Goal: Transaction & Acquisition: Purchase product/service

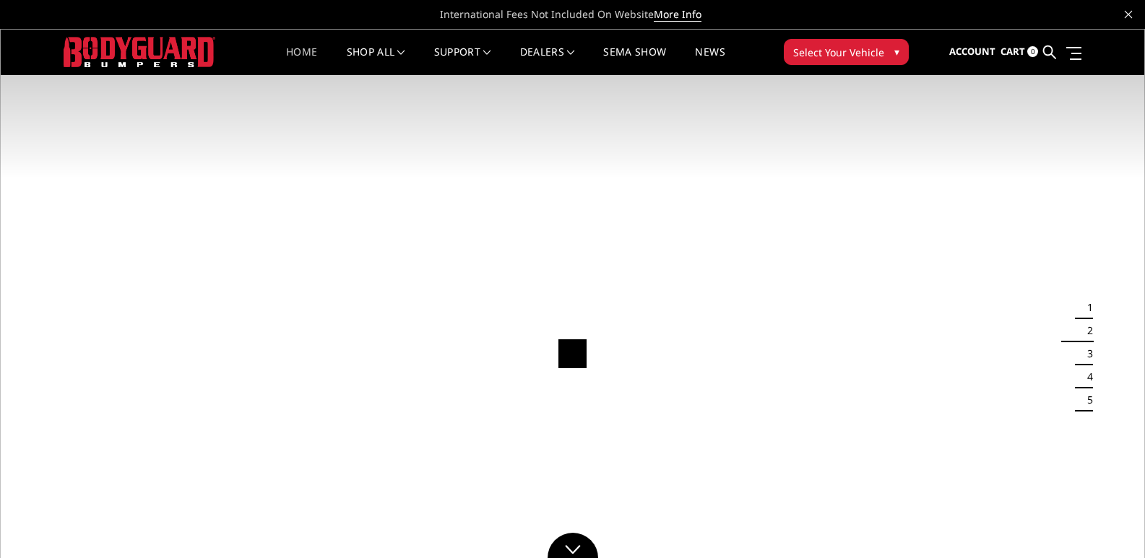
click at [848, 48] on span "Select Your Vehicle" at bounding box center [838, 52] width 91 height 15
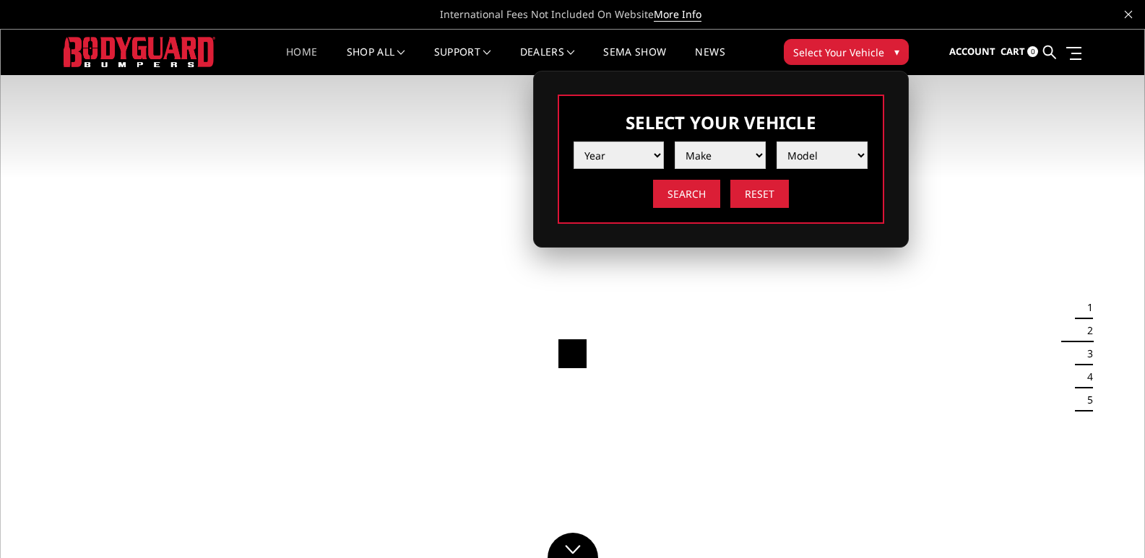
click at [626, 161] on select "Year 2025 2024 2023 2022 2021 2020 2019 2018 2017 2016 2015 2014 2013 2012 2011…" at bounding box center [619, 155] width 91 height 27
select select "yr_2025"
click at [574, 142] on select "Year 2025 2024 2023 2022 2021 2020 2019 2018 2017 2016 2015 2014 2013 2012 2011…" at bounding box center [619, 155] width 91 height 27
click at [717, 160] on select "Make Chevrolet Ford GMC Ram Toyota" at bounding box center [720, 155] width 91 height 27
select select "mk_ram"
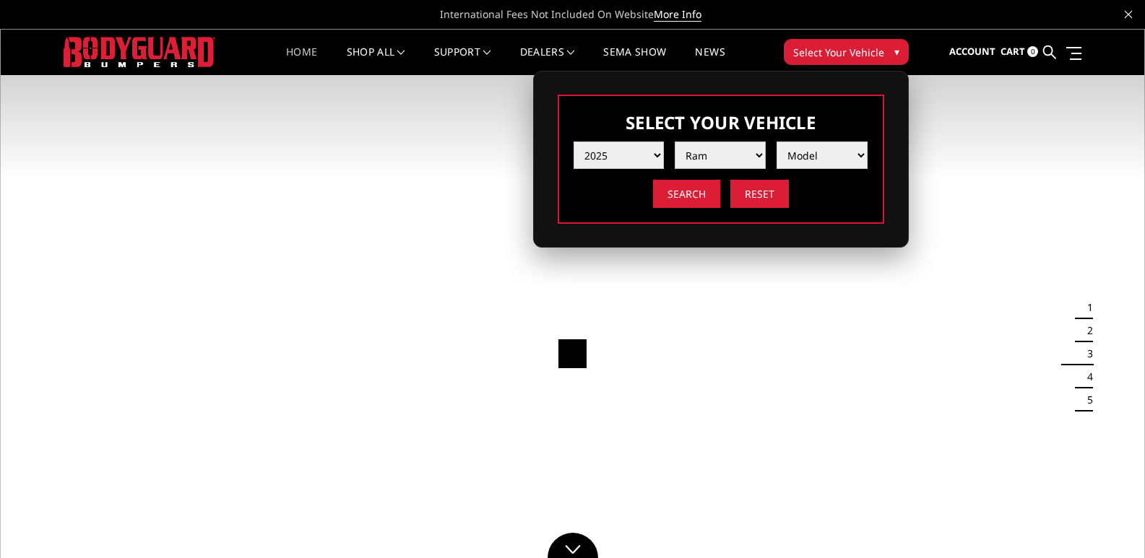
click at [675, 142] on select "Make Chevrolet Ford GMC Ram Toyota" at bounding box center [720, 155] width 91 height 27
click at [813, 155] on select "Model 1500 6-Lug 1500 Rebel 2500 / 3500 4500 / 5500 RHO" at bounding box center [822, 155] width 91 height 27
select select "md_4500-5500"
click at [777, 142] on select "Model 1500 6-Lug 1500 Rebel 2500 / 3500 4500 / 5500 RHO" at bounding box center [822, 155] width 91 height 27
click at [680, 192] on input "Search" at bounding box center [686, 194] width 67 height 28
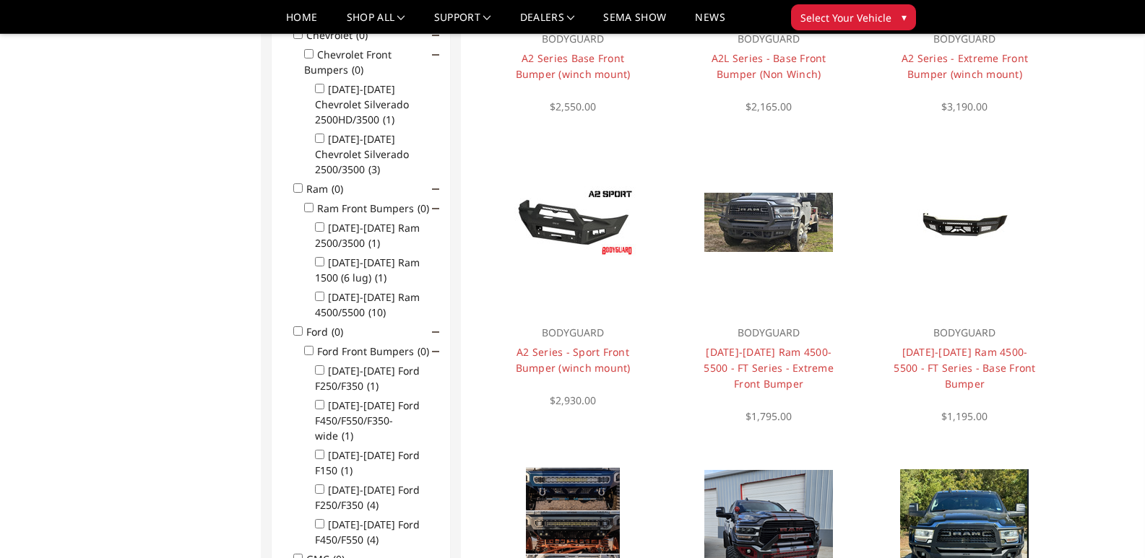
scroll to position [405, 0]
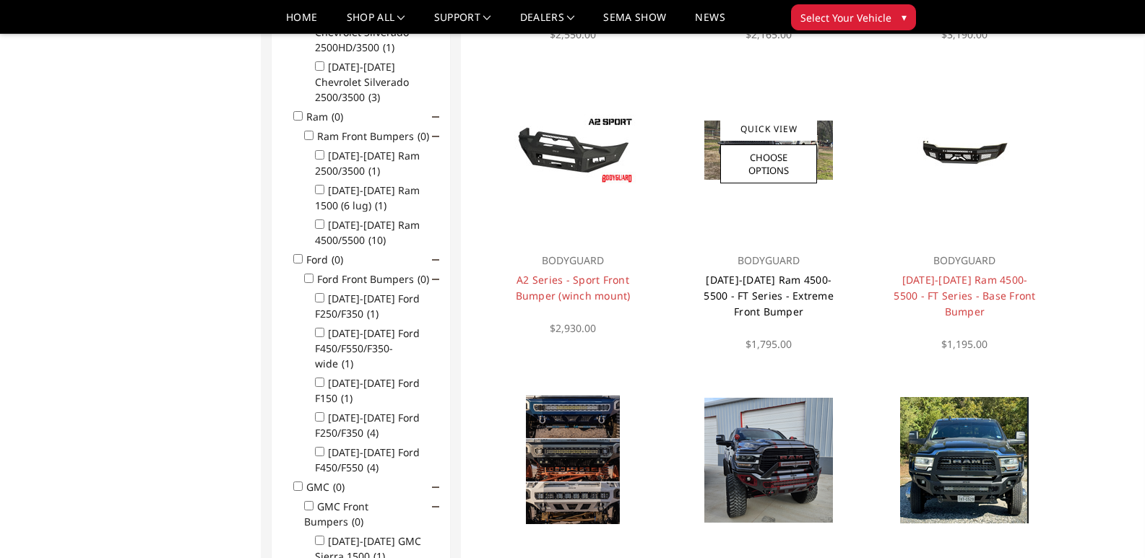
click at [753, 290] on link "[DATE]-[DATE] Ram 4500-5500 - FT Series - Extreme Front Bumper" at bounding box center [769, 296] width 130 height 46
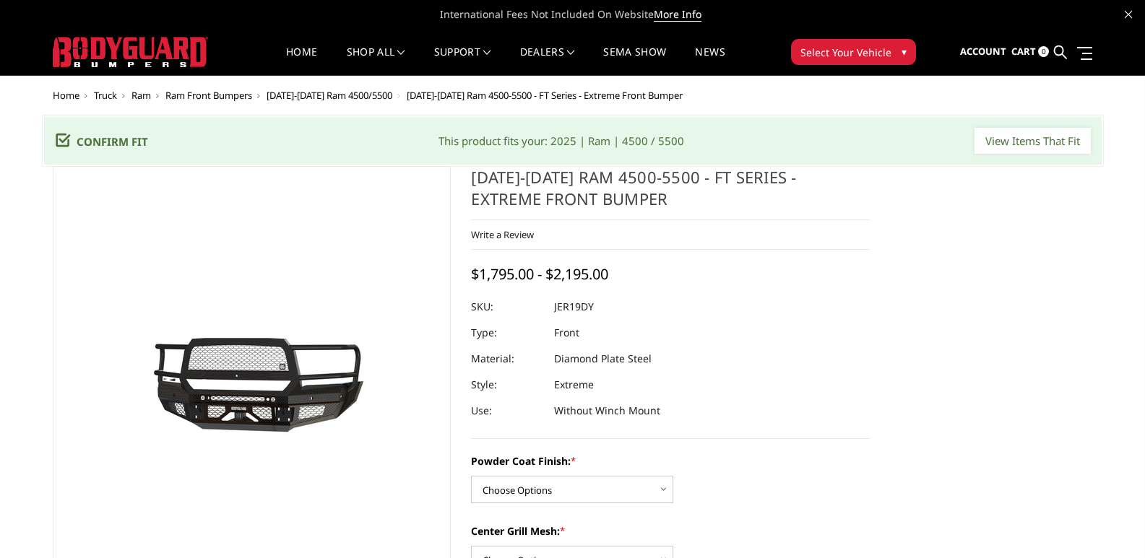
scroll to position [144, 0]
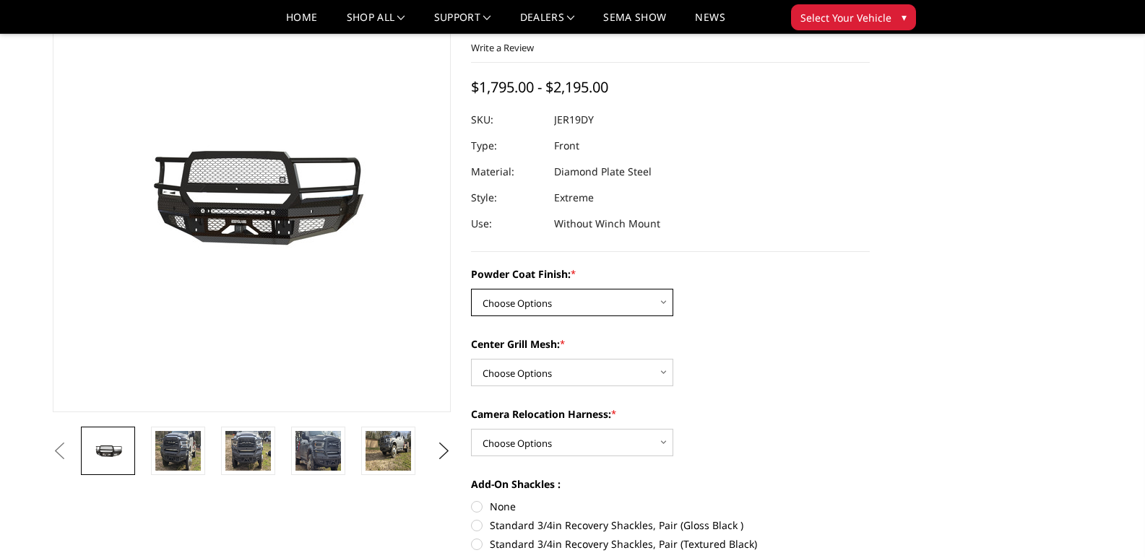
click at [574, 301] on select "Choose Options Bare Metal Gloss Black Powder Coat Textured Black Powder Coat" at bounding box center [572, 302] width 202 height 27
select select "3236"
click at [471, 289] on select "Choose Options Bare Metal Gloss Black Powder Coat Textured Black Powder Coat" at bounding box center [572, 302] width 202 height 27
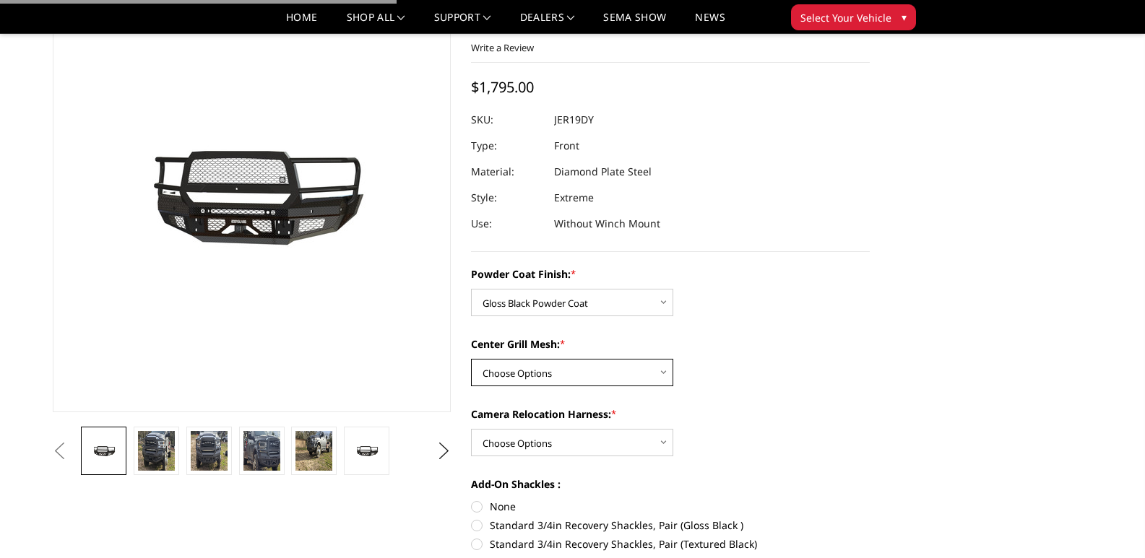
click at [556, 376] on select "Choose Options WITH Expanded Metal in Center Grill WITHOUT Expanded Metal in Ce…" at bounding box center [572, 372] width 202 height 27
select select "3238"
click at [471, 359] on select "Choose Options WITH Expanded Metal in Center Grill WITHOUT Expanded Metal in Ce…" at bounding box center [572, 372] width 202 height 27
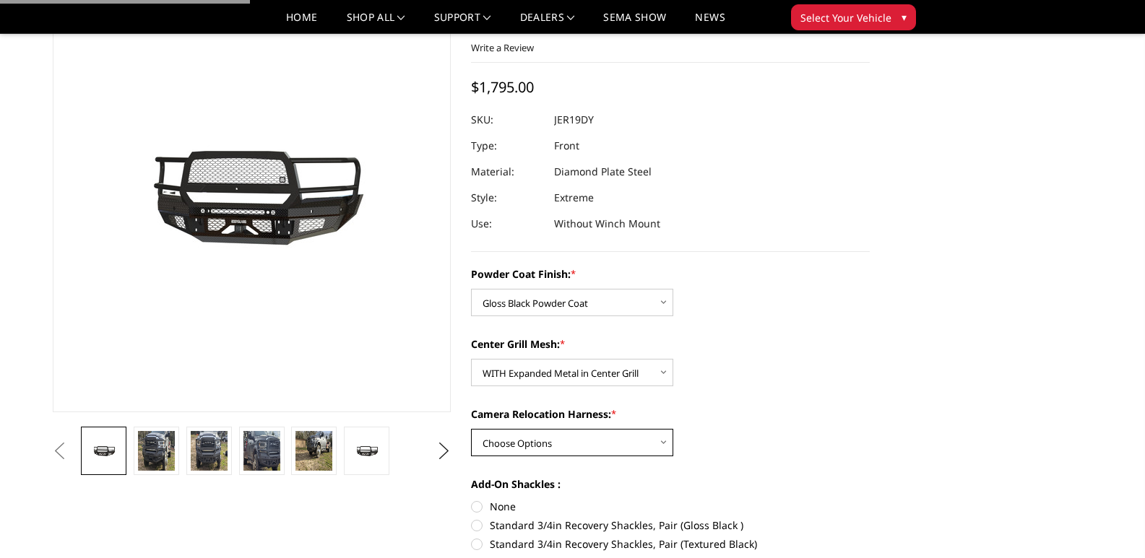
click at [527, 440] on select "Choose Options WITH Camera Relocation Harness WITHOUT Camera Relocation Harness" at bounding box center [572, 442] width 202 height 27
select select "3240"
click at [471, 429] on select "Choose Options WITH Camera Relocation Harness WITHOUT Camera Relocation Harness" at bounding box center [572, 442] width 202 height 27
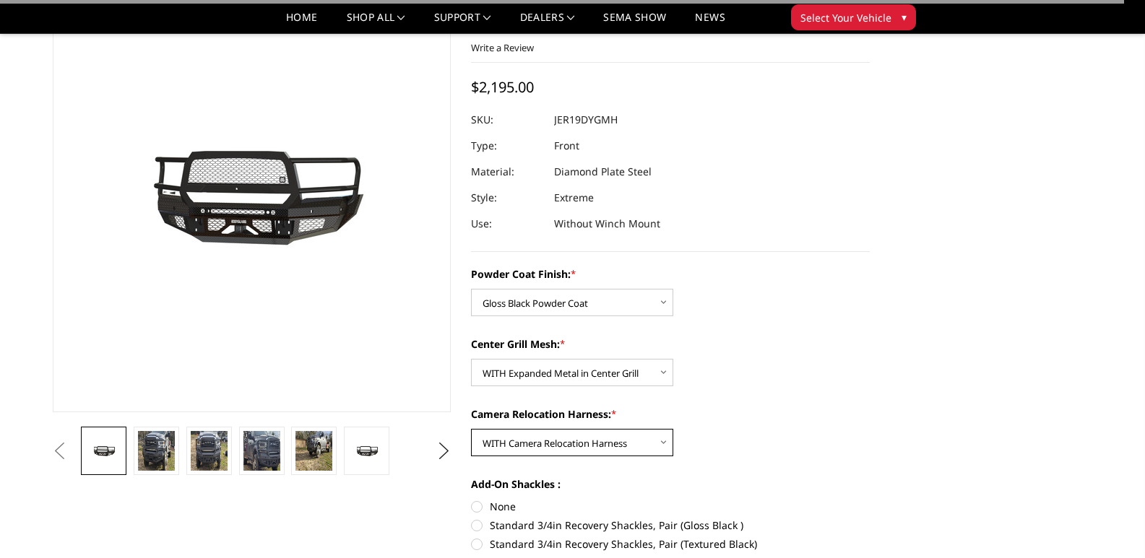
scroll to position [217, 0]
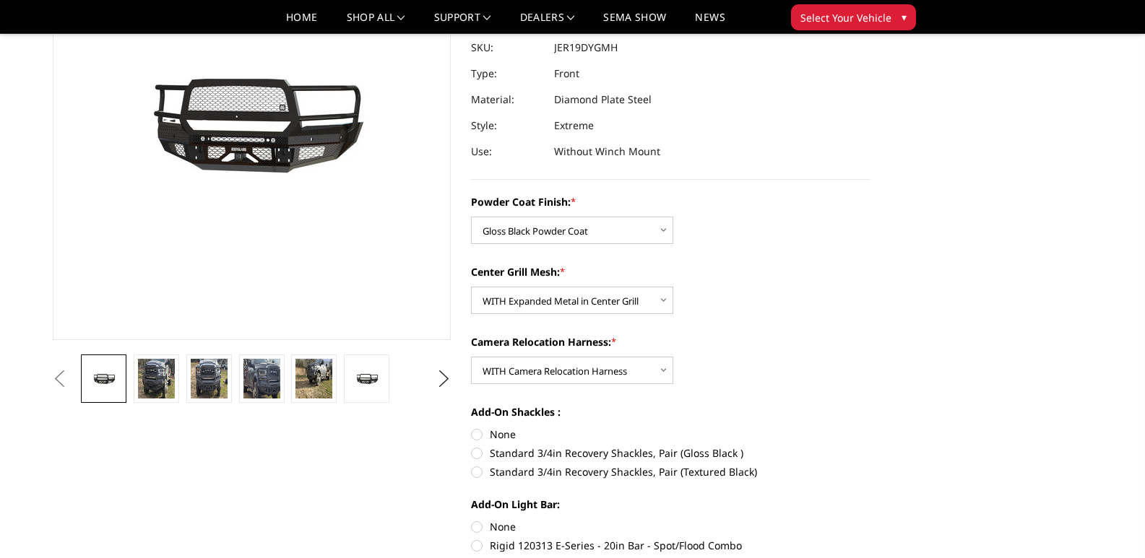
click at [475, 434] on label "None" at bounding box center [670, 434] width 399 height 15
click at [472, 428] on input "None" at bounding box center [471, 427] width 1 height 1
radio input "true"
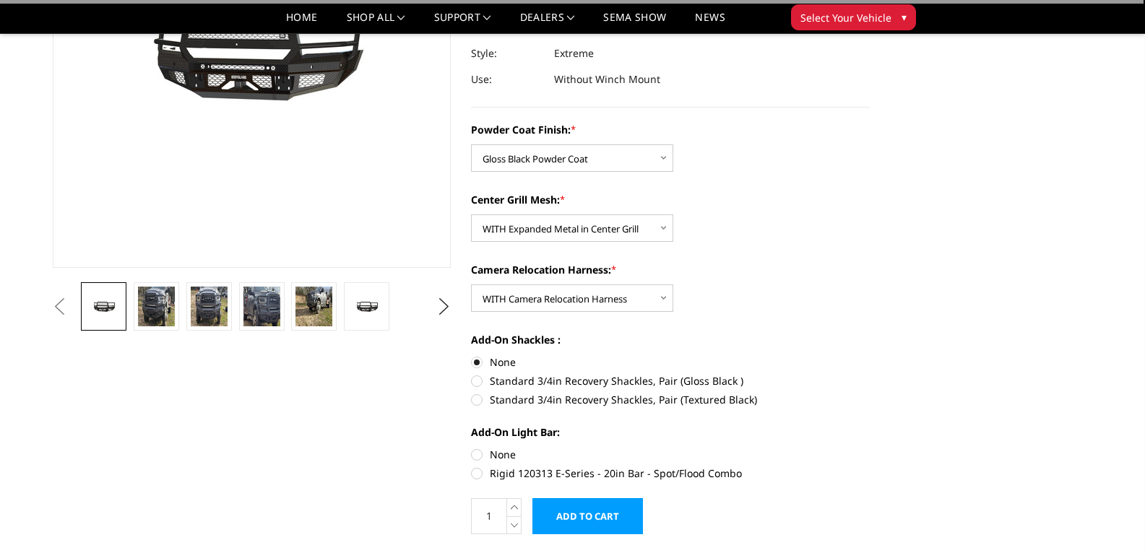
click at [478, 452] on label "None" at bounding box center [670, 454] width 399 height 15
click at [472, 448] on input "None" at bounding box center [471, 447] width 1 height 1
radio input "true"
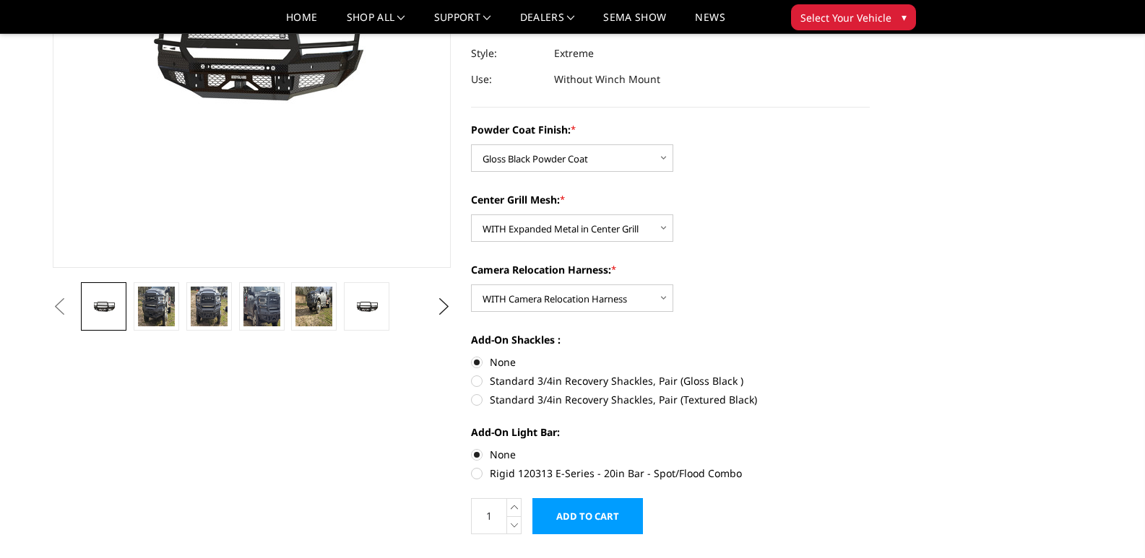
scroll to position [0, 0]
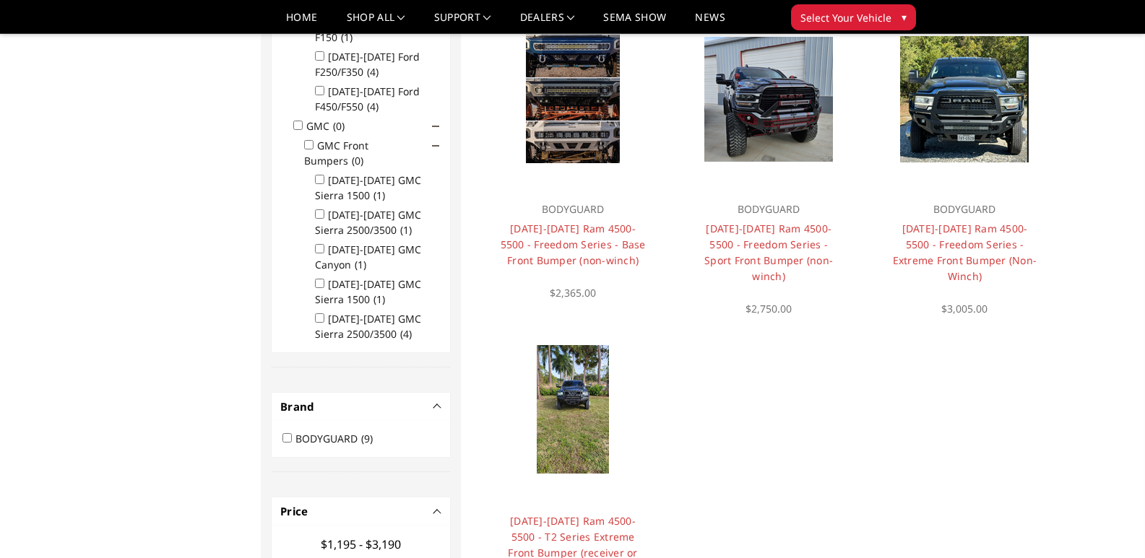
scroll to position [838, 0]
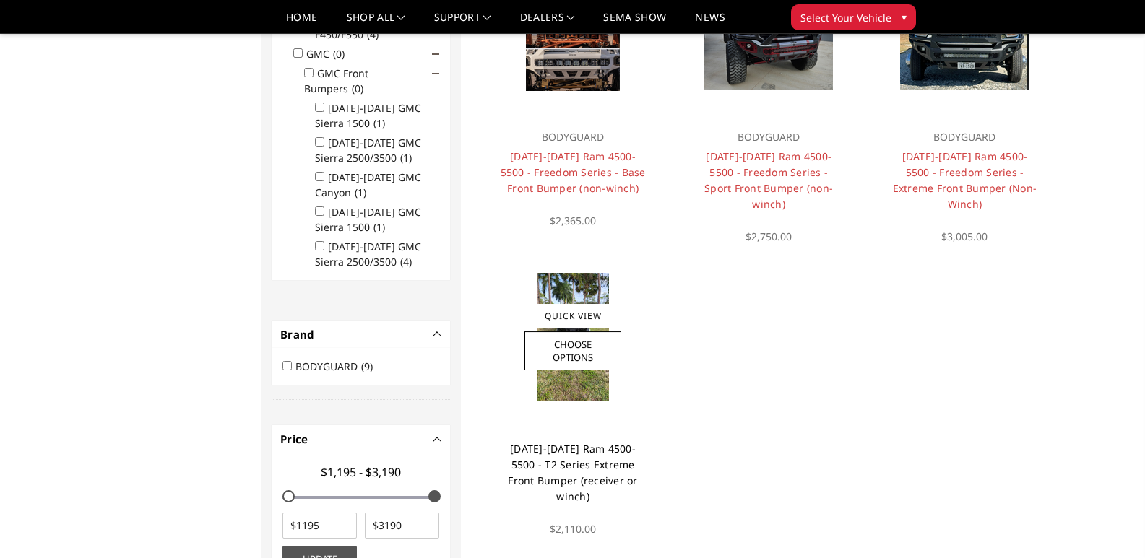
click at [582, 467] on link "2019-2025 Ram 4500-5500 - T2 Series Extreme Front Bumper (receiver or winch)" at bounding box center [572, 472] width 129 height 61
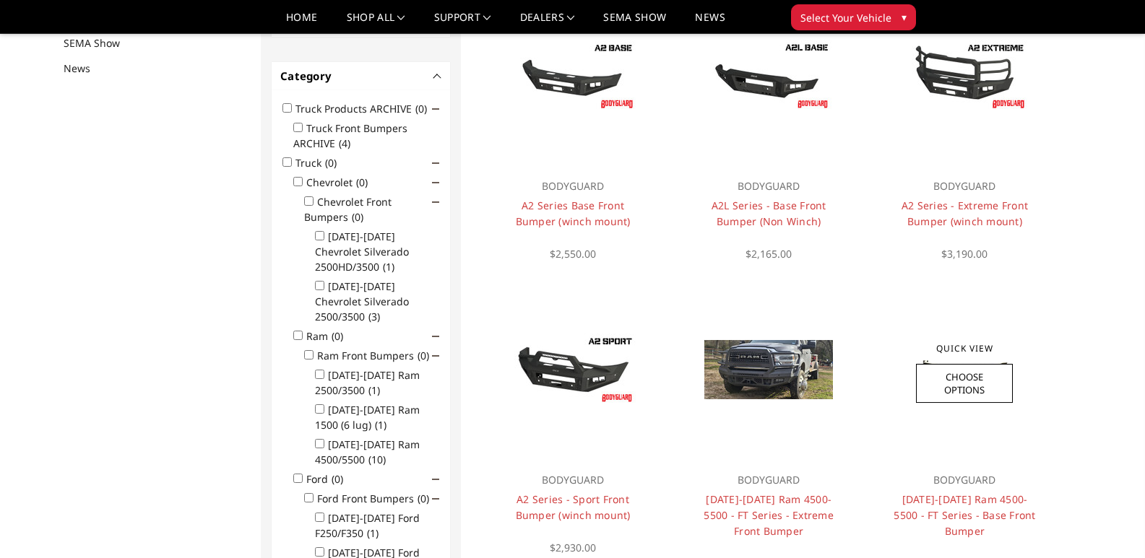
scroll to position [188, 0]
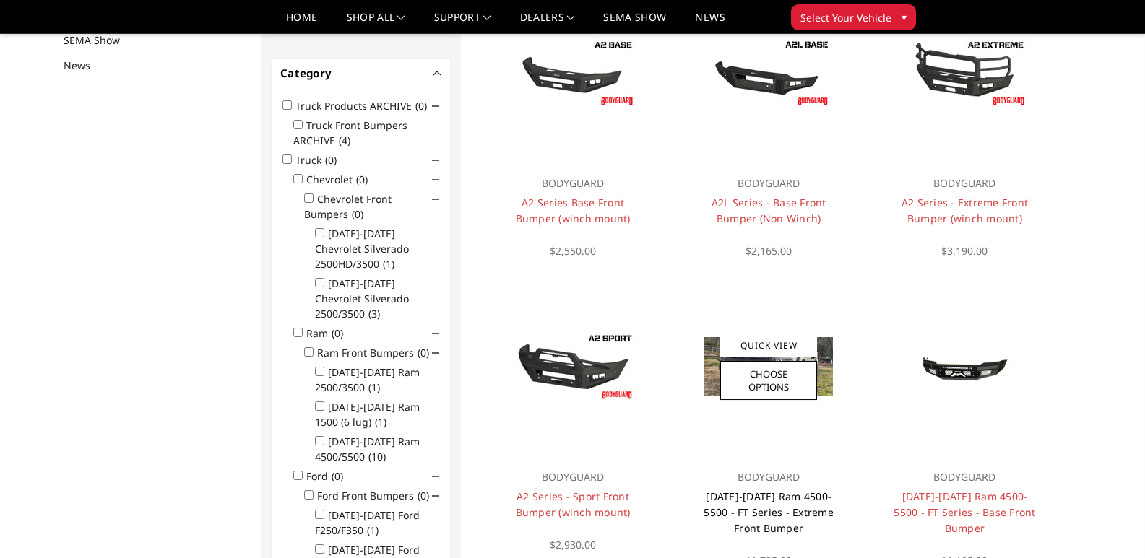
click at [746, 513] on link "[DATE]-[DATE] Ram 4500-5500 - FT Series - Extreme Front Bumper" at bounding box center [769, 513] width 130 height 46
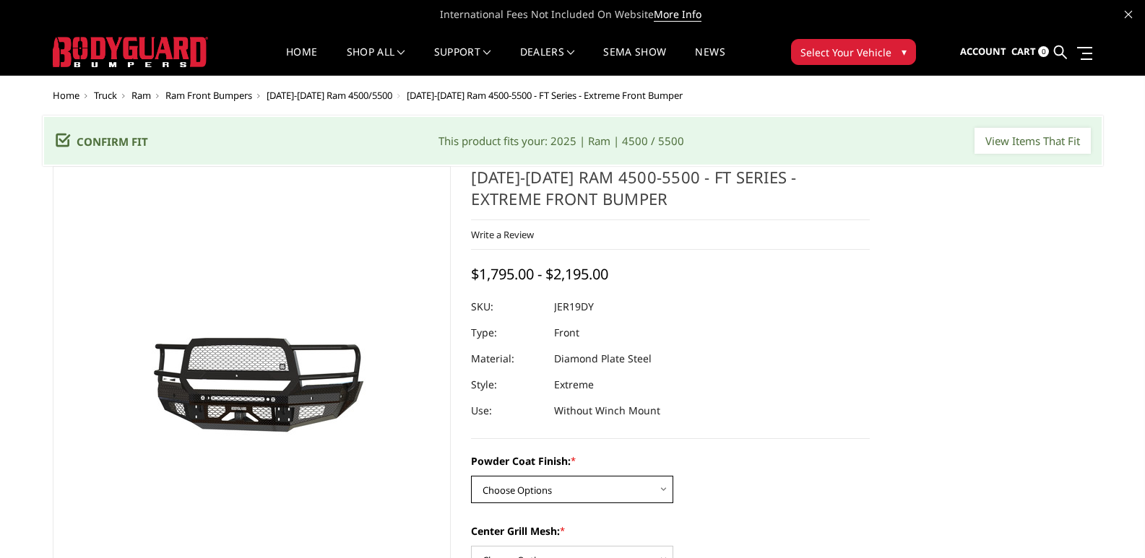
click at [609, 490] on select "Choose Options Bare Metal Gloss Black Powder Coat Textured Black Powder Coat" at bounding box center [572, 489] width 202 height 27
select select "3236"
click at [471, 476] on select "Choose Options Bare Metal Gloss Black Powder Coat Textured Black Powder Coat" at bounding box center [572, 489] width 202 height 27
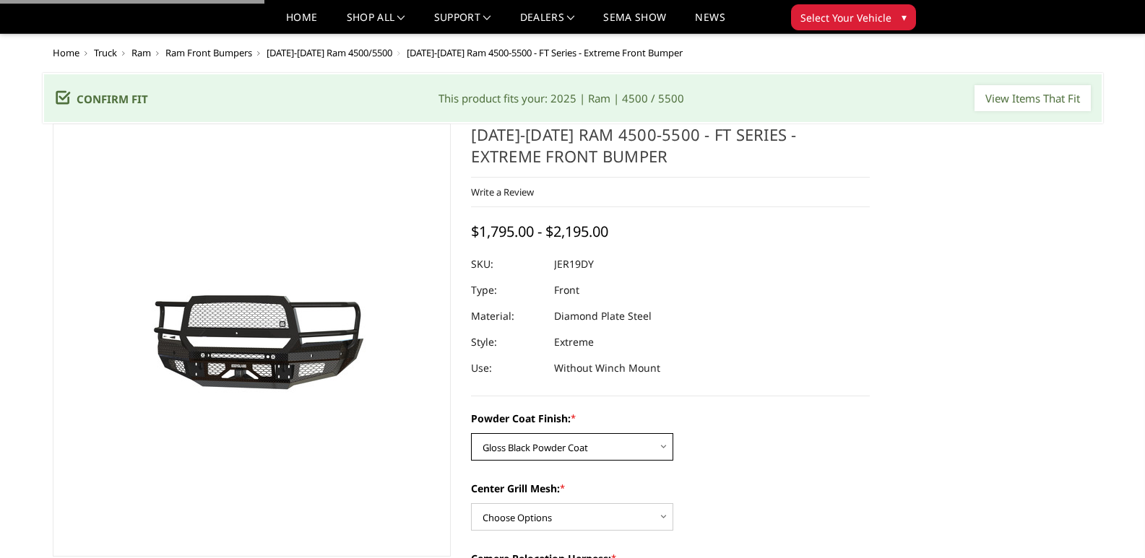
scroll to position [144, 0]
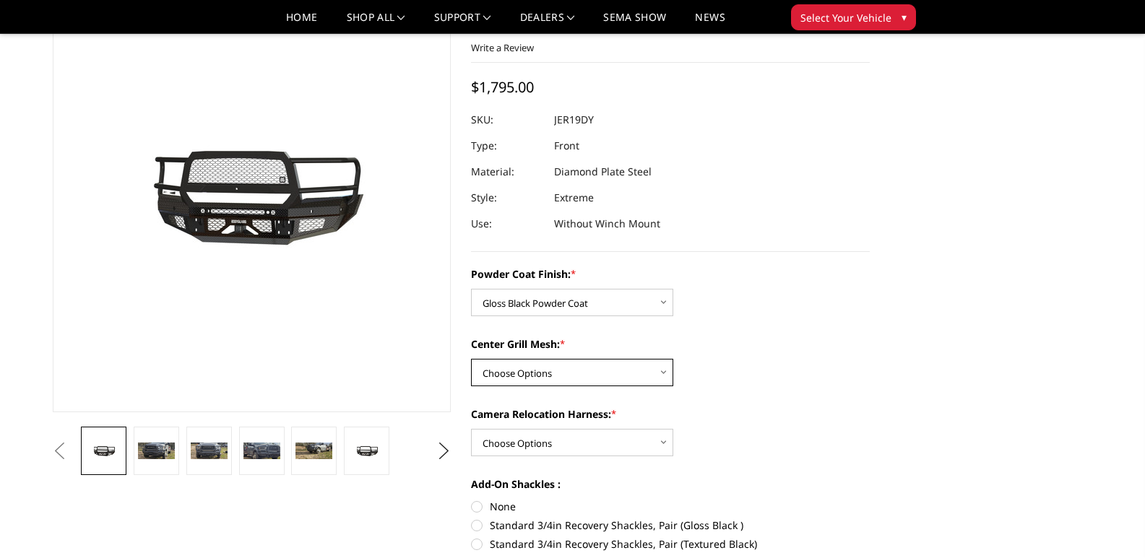
click at [543, 372] on select "Choose Options WITH Expanded Metal in Center Grill WITHOUT Expanded Metal in Ce…" at bounding box center [572, 372] width 202 height 27
select select "3238"
click at [471, 359] on select "Choose Options WITH Expanded Metal in Center Grill WITHOUT Expanded Metal in Ce…" at bounding box center [572, 372] width 202 height 27
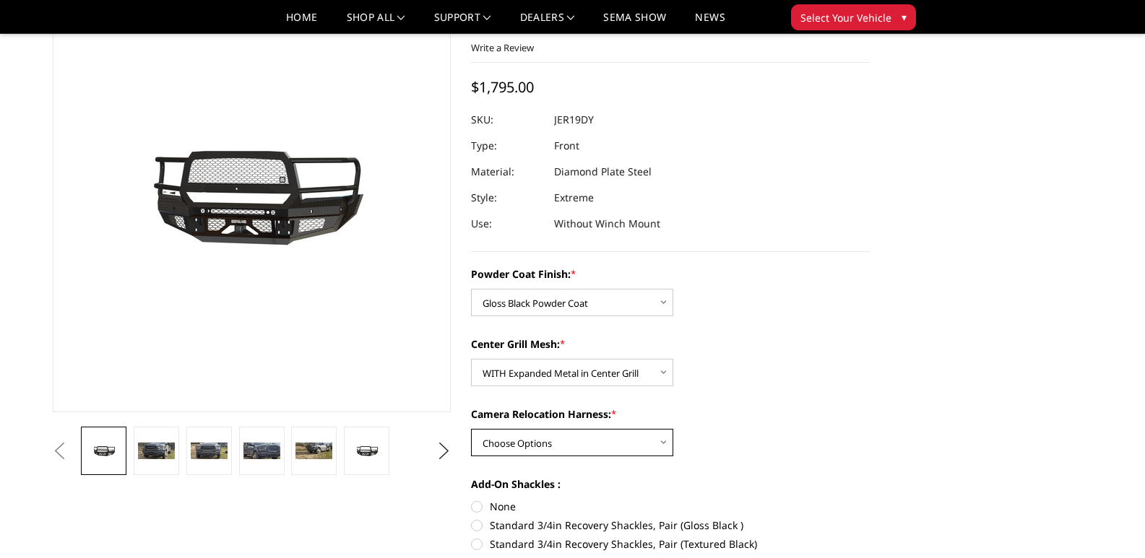
click at [553, 452] on select "Choose Options WITH Camera Relocation Harness WITHOUT Camera Relocation Harness" at bounding box center [572, 442] width 202 height 27
select select "3240"
click at [471, 429] on select "Choose Options WITH Camera Relocation Harness WITHOUT Camera Relocation Harness" at bounding box center [572, 442] width 202 height 27
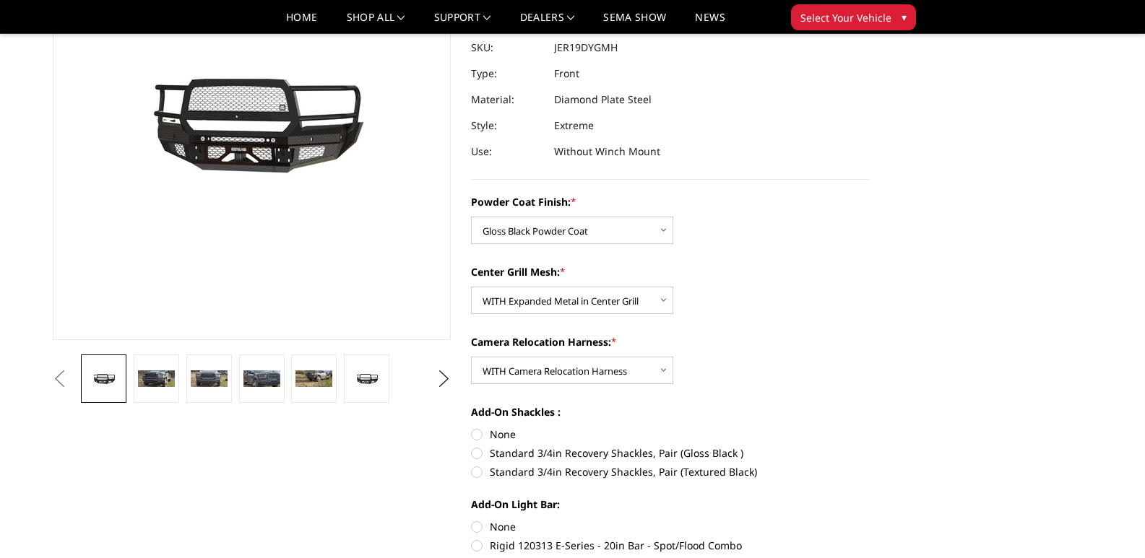
click at [476, 436] on label "None" at bounding box center [670, 434] width 399 height 15
click at [472, 428] on input "None" at bounding box center [471, 427] width 1 height 1
radio input "true"
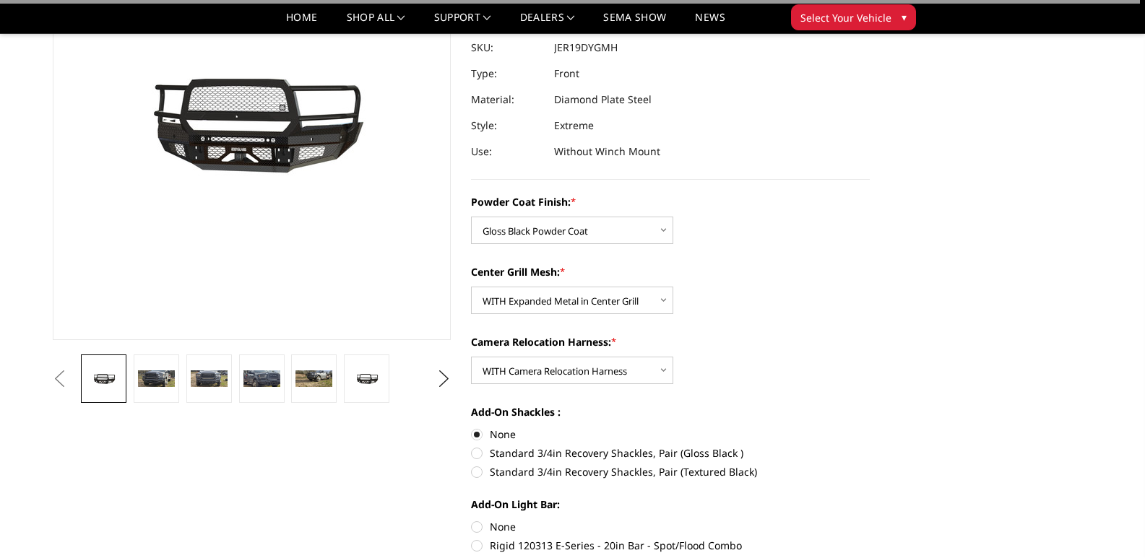
click at [475, 526] on label "None" at bounding box center [670, 526] width 399 height 15
click at [472, 520] on input "None" at bounding box center [471, 519] width 1 height 1
radio input "true"
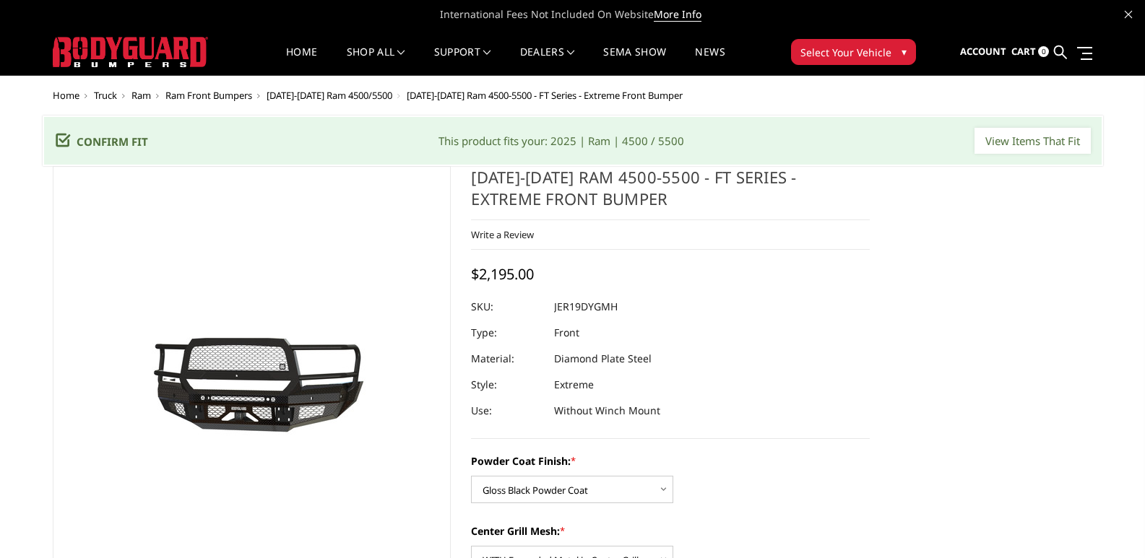
scroll to position [144, 0]
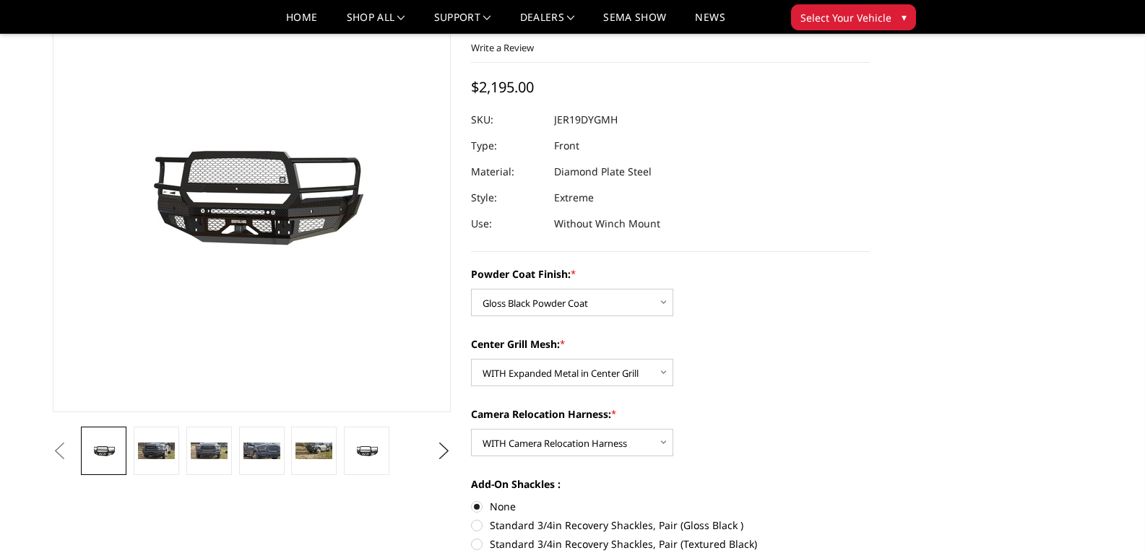
drag, startPoint x: 597, startPoint y: 270, endPoint x: 604, endPoint y: 274, distance: 8.1
click at [600, 271] on label "Powder Coat Finish: *" at bounding box center [670, 274] width 399 height 15
click at [600, 289] on select "Choose Options Bare Metal Gloss Black Powder Coat Textured Black Powder Coat" at bounding box center [572, 302] width 202 height 27
click at [603, 306] on select "Choose Options Bare Metal Gloss Black Powder Coat Textured Black Powder Coat" at bounding box center [572, 302] width 202 height 27
select select "3235"
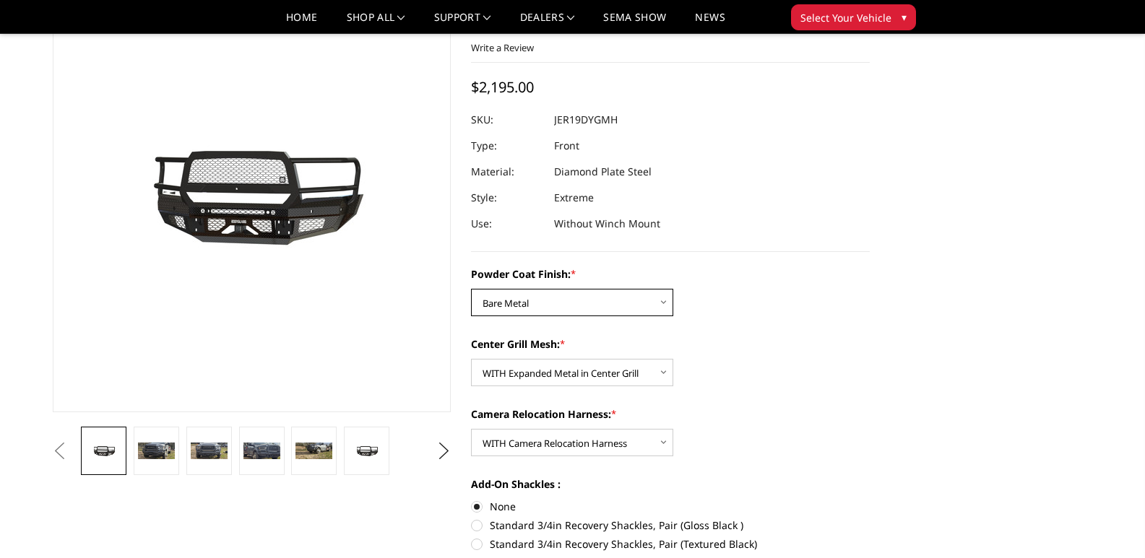
click at [471, 289] on select "Choose Options Bare Metal Gloss Black Powder Coat Textured Black Powder Coat" at bounding box center [572, 302] width 202 height 27
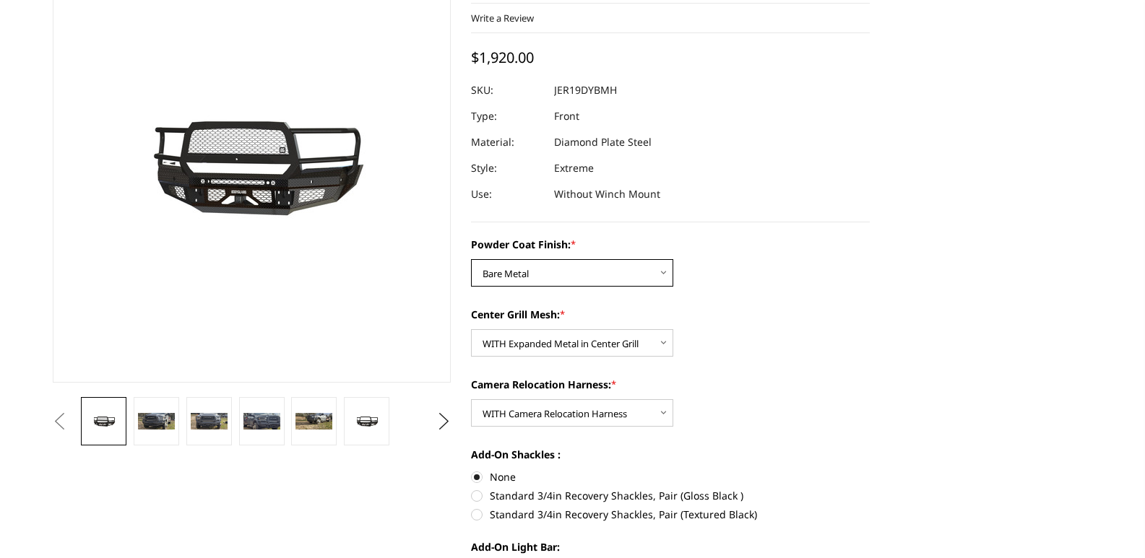
scroll to position [0, 0]
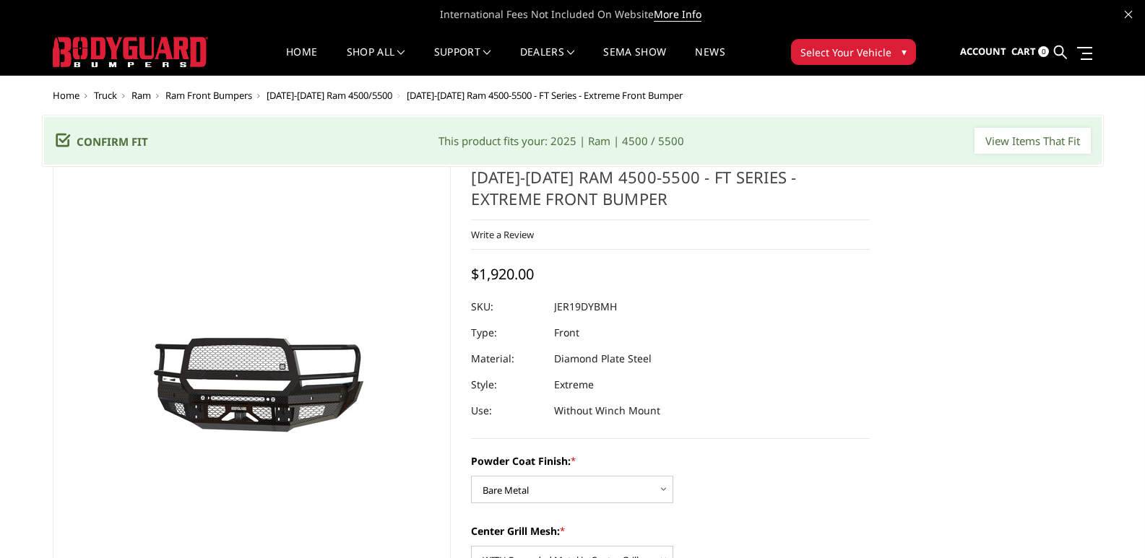
click at [846, 267] on div "2019-2025 Ram 4500-5500 - FT Series - Extreme Front Bumper Write a Review Write…" at bounding box center [670, 302] width 399 height 273
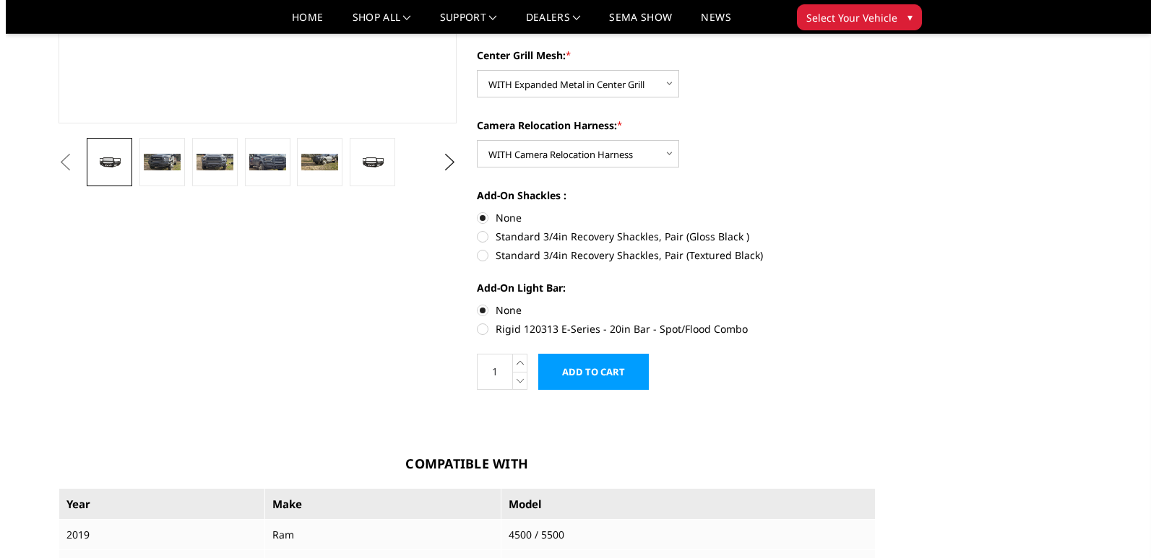
scroll to position [506, 0]
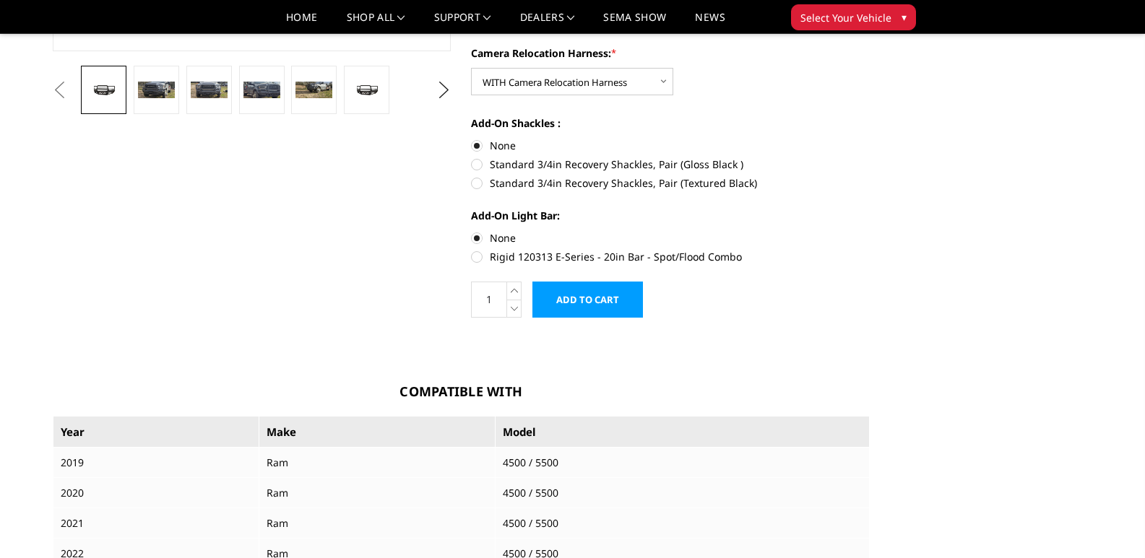
click at [602, 305] on input "Add to Cart" at bounding box center [587, 300] width 111 height 36
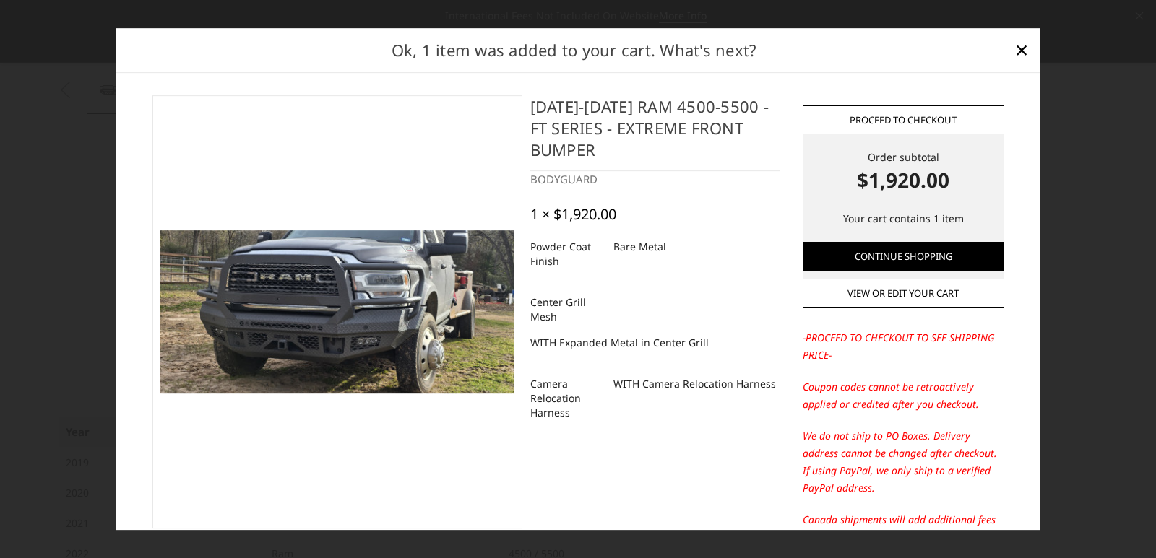
click at [924, 116] on link "Proceed to checkout" at bounding box center [904, 119] width 202 height 29
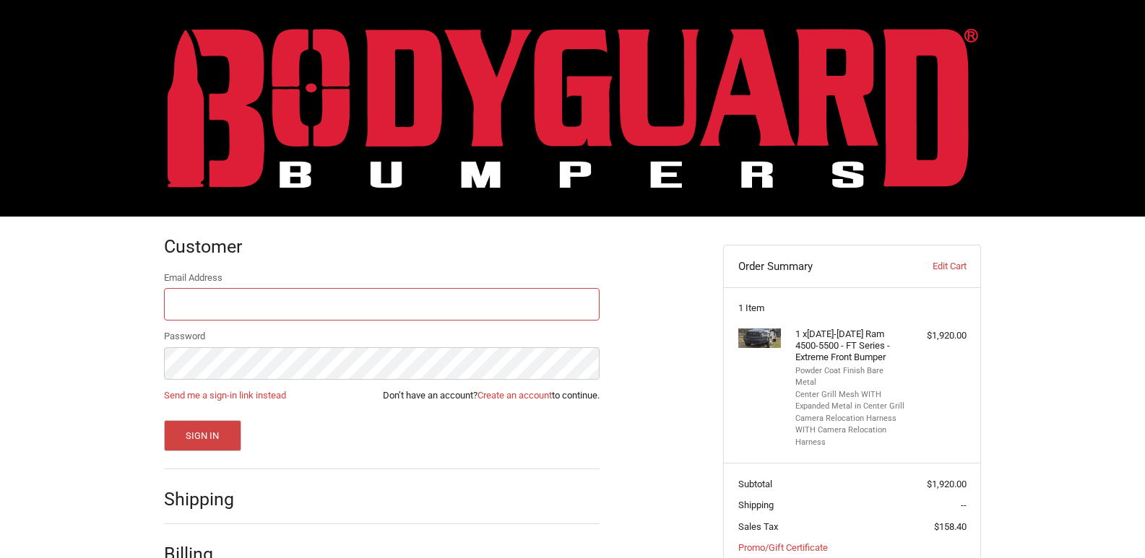
scroll to position [90, 0]
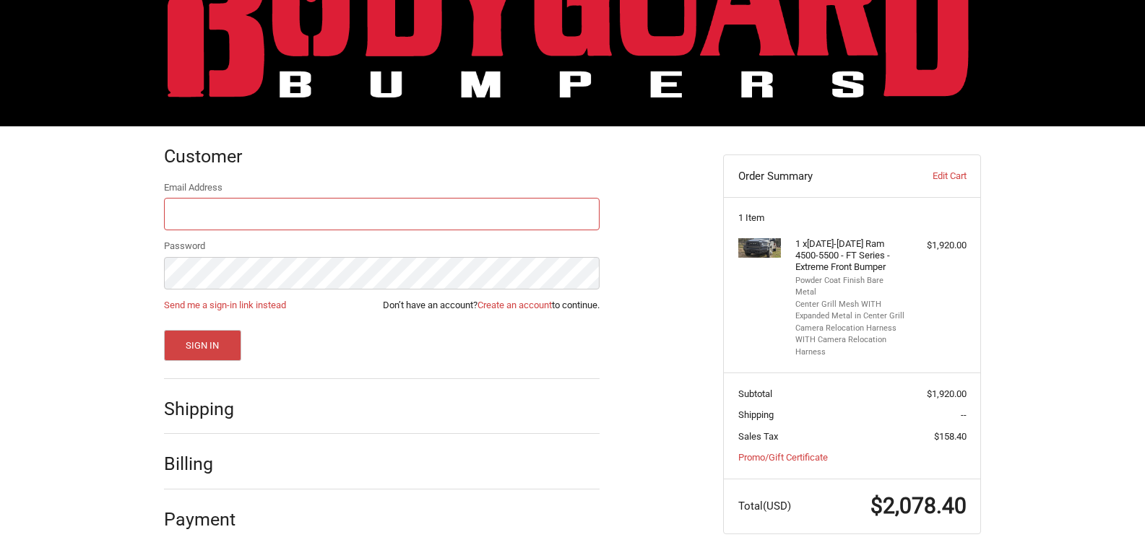
click at [185, 216] on input "Email Address" at bounding box center [382, 214] width 436 height 33
paste input "allenjohnson@moorecdjr.com"
type input "allenjohnson@moorecdjr.com"
click at [210, 347] on button "Sign In" at bounding box center [202, 345] width 77 height 31
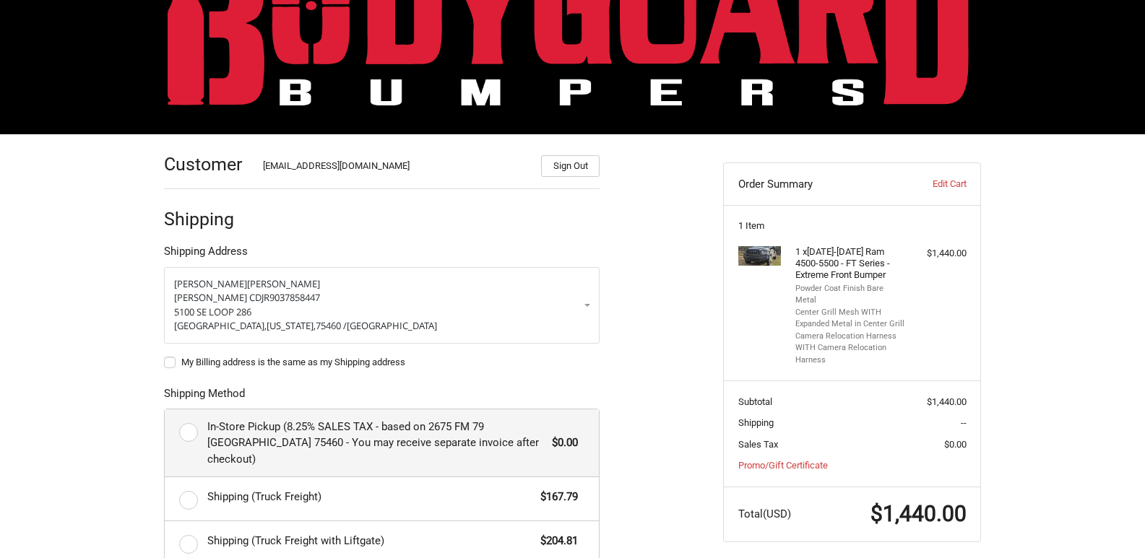
click at [178, 431] on label "In-Store Pickup (8.25% SALES TAX - based on 2675 FM 79 Paris TX 75460 - You may…" at bounding box center [382, 444] width 434 height 68
click at [165, 410] on input "In-Store Pickup (8.25% SALES TAX - based on 2675 FM 79 Paris TX 75460 - You may…" at bounding box center [165, 410] width 1 height 1
radio input "true"
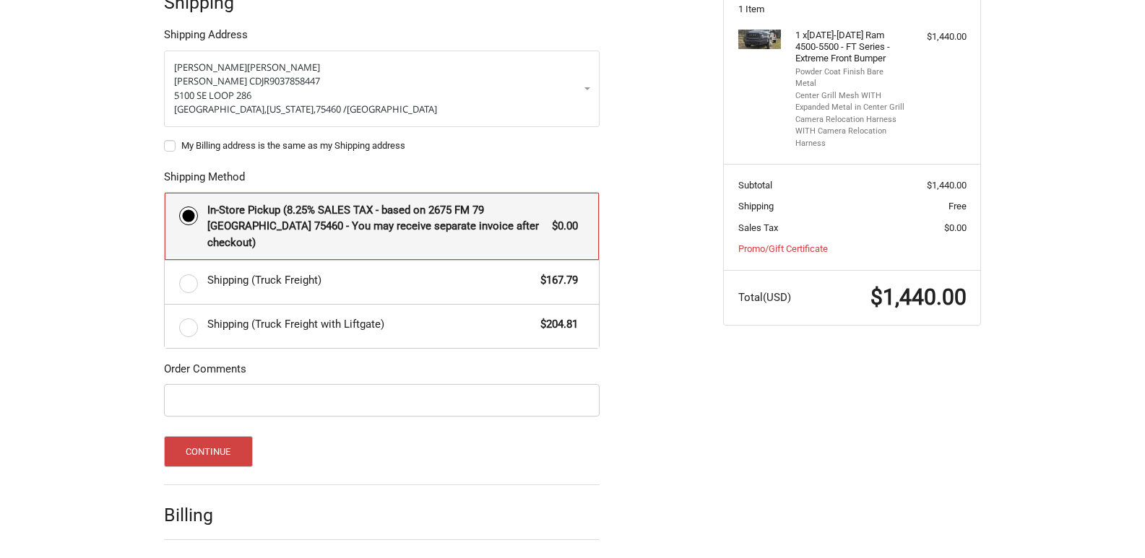
scroll to position [334, 0]
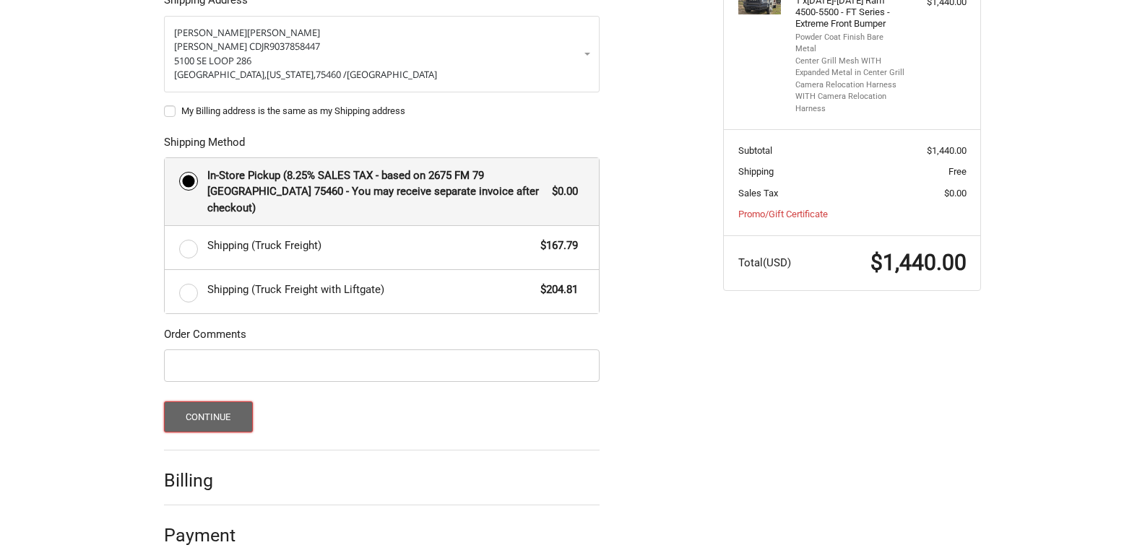
click at [226, 402] on button "Continue" at bounding box center [208, 417] width 89 height 31
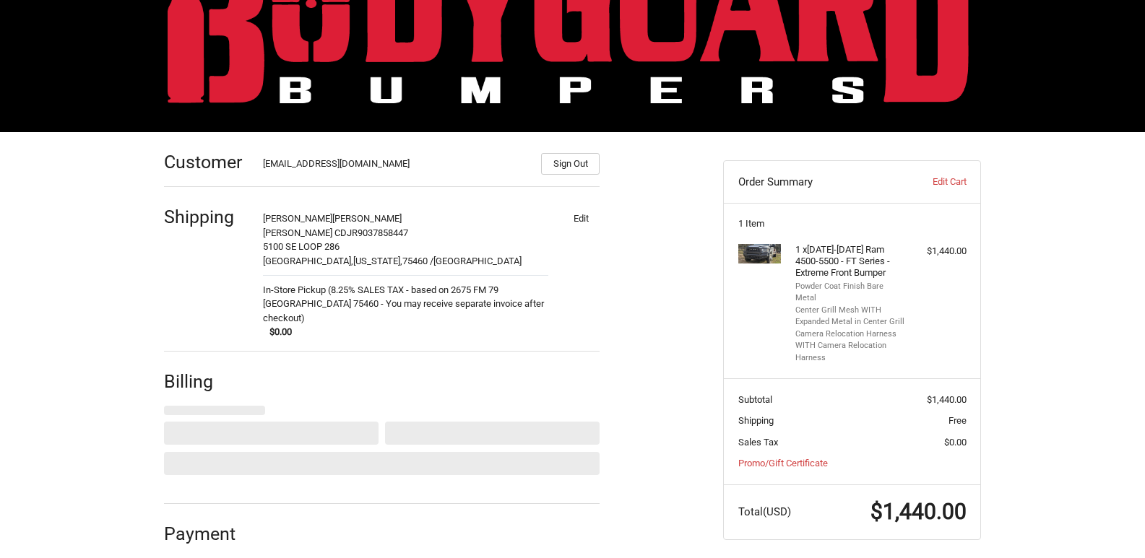
select select "US"
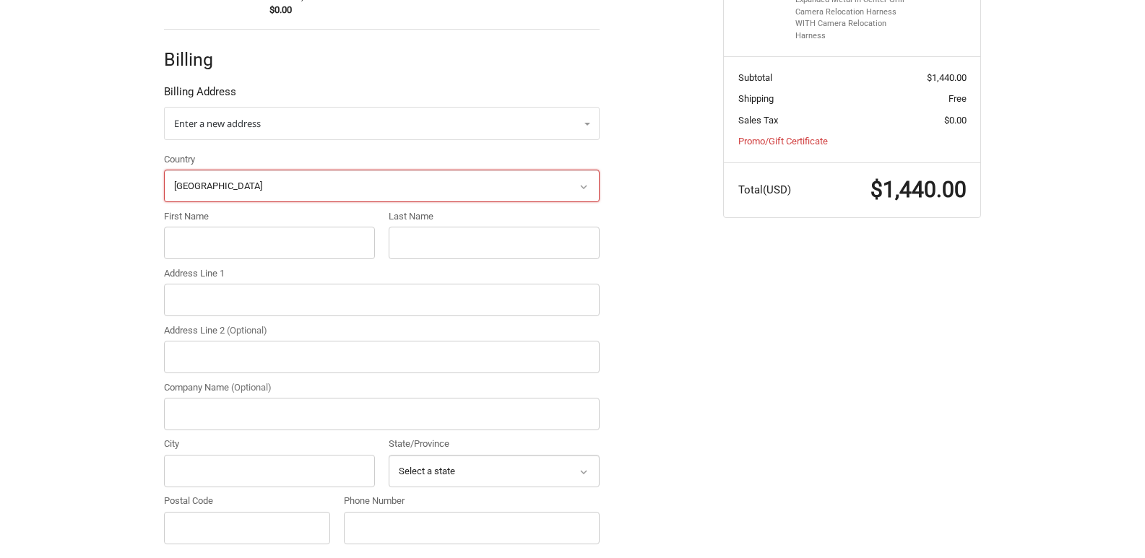
scroll to position [118, 0]
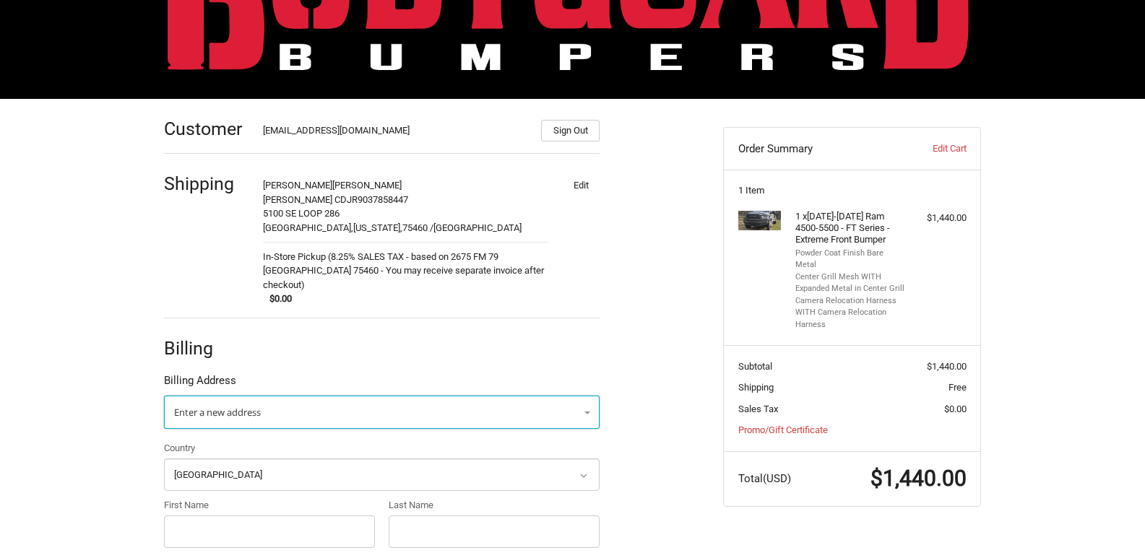
click at [226, 406] on span "Enter a new address" at bounding box center [217, 412] width 87 height 13
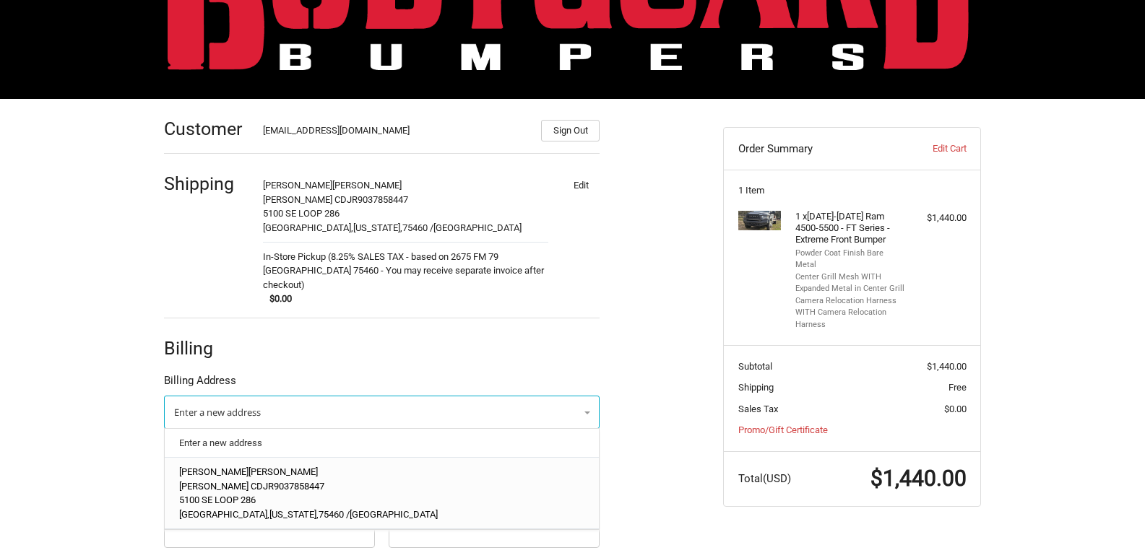
click at [264, 480] on p "MOORE CDJR 9037858447" at bounding box center [382, 487] width 406 height 14
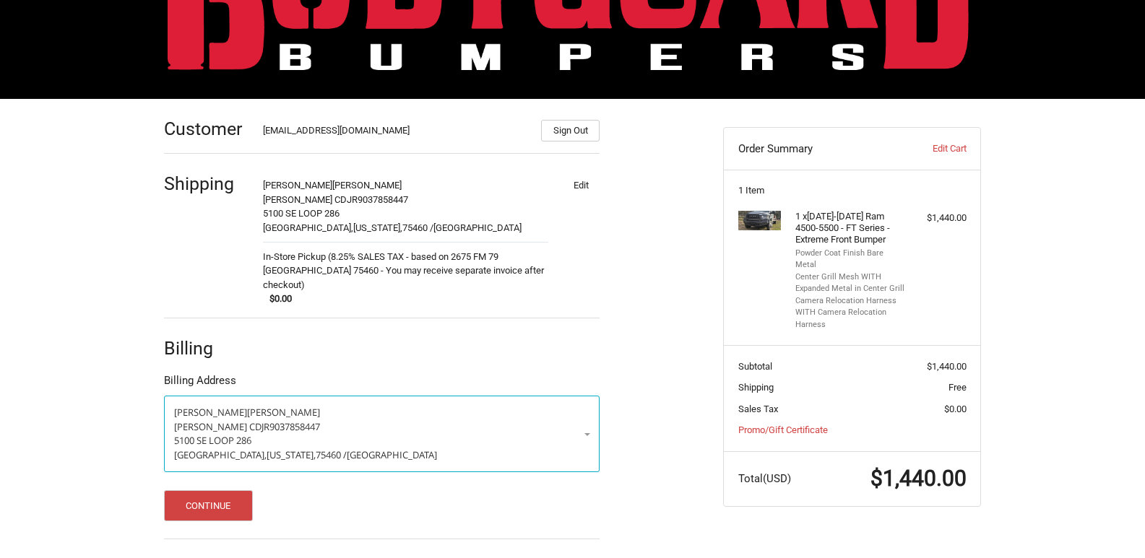
scroll to position [153, 0]
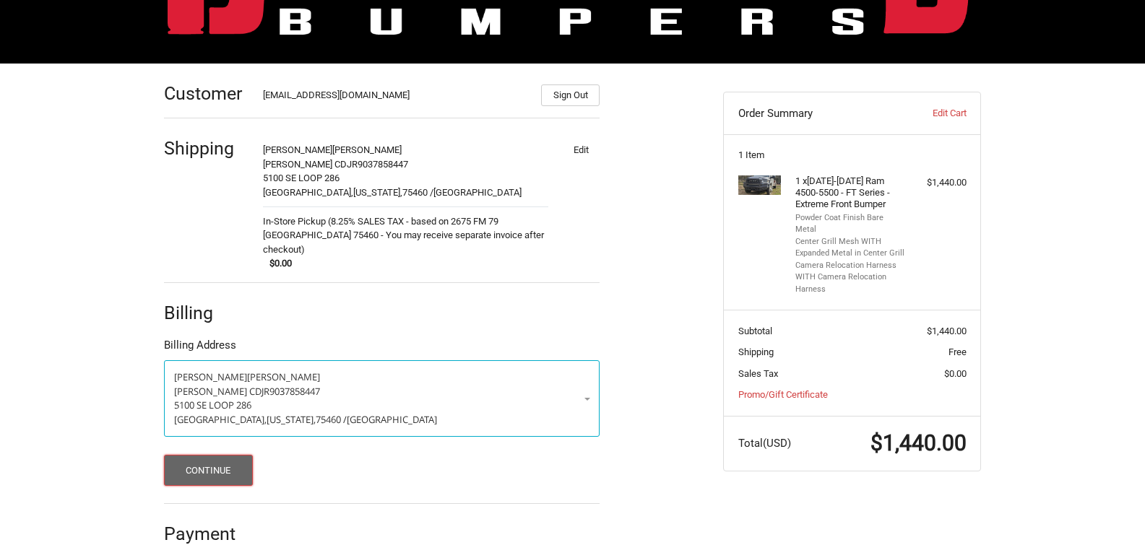
click at [218, 461] on button "Continue" at bounding box center [208, 470] width 89 height 31
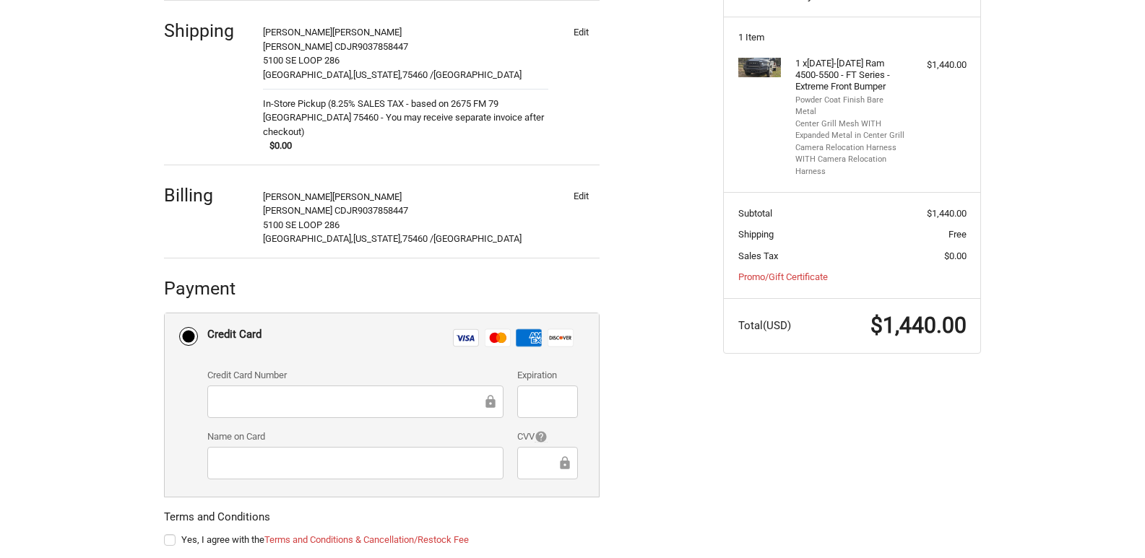
scroll to position [339, 0]
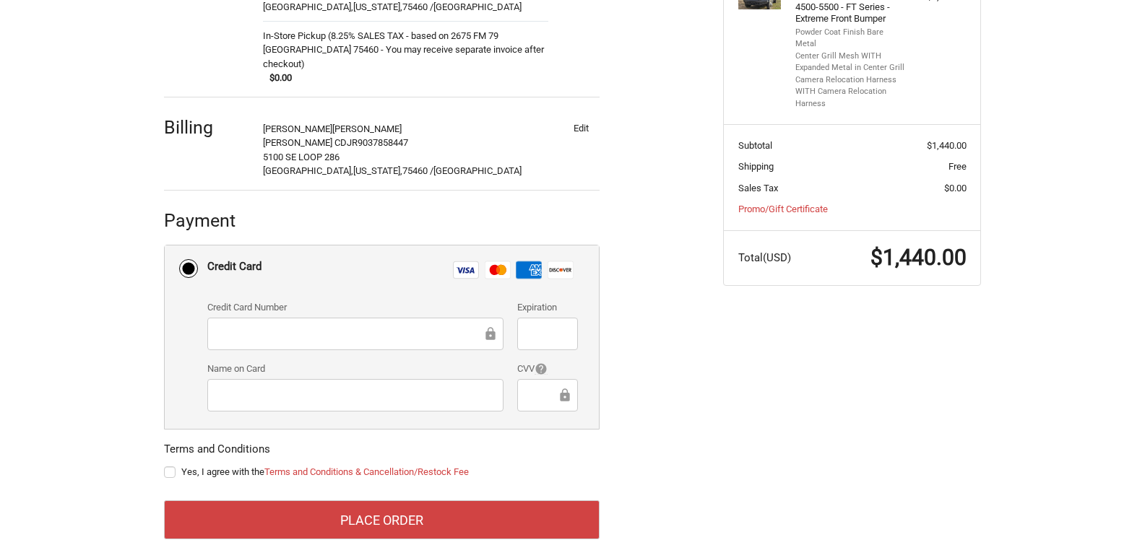
click at [170, 467] on label "Yes, I agree with the Terms and Conditions & Cancellation/Restock Fee" at bounding box center [382, 473] width 436 height 12
click at [165, 465] on input "Yes, I agree with the Terms and Conditions & Cancellation/Restock Fee" at bounding box center [164, 465] width 1 height 1
checkbox input "true"
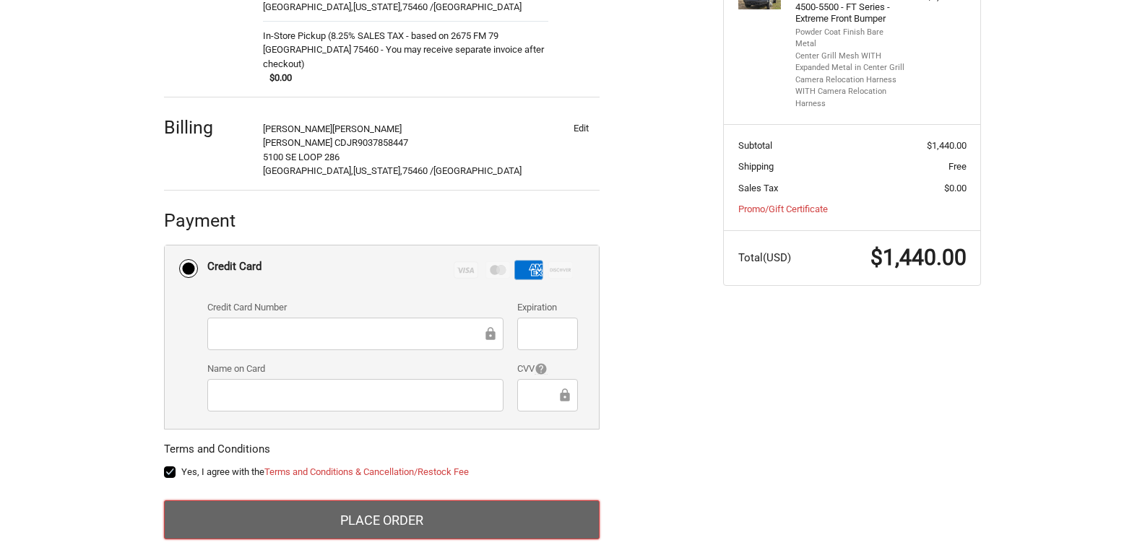
click at [411, 508] on button "Place Order" at bounding box center [382, 520] width 436 height 39
click at [450, 508] on button "Place Order" at bounding box center [382, 520] width 436 height 39
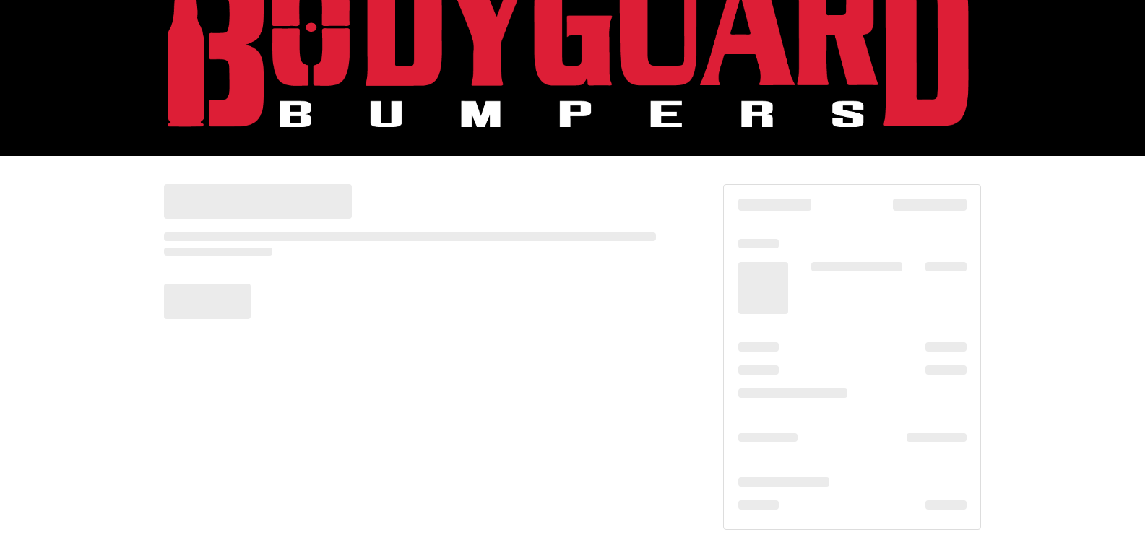
scroll to position [61, 0]
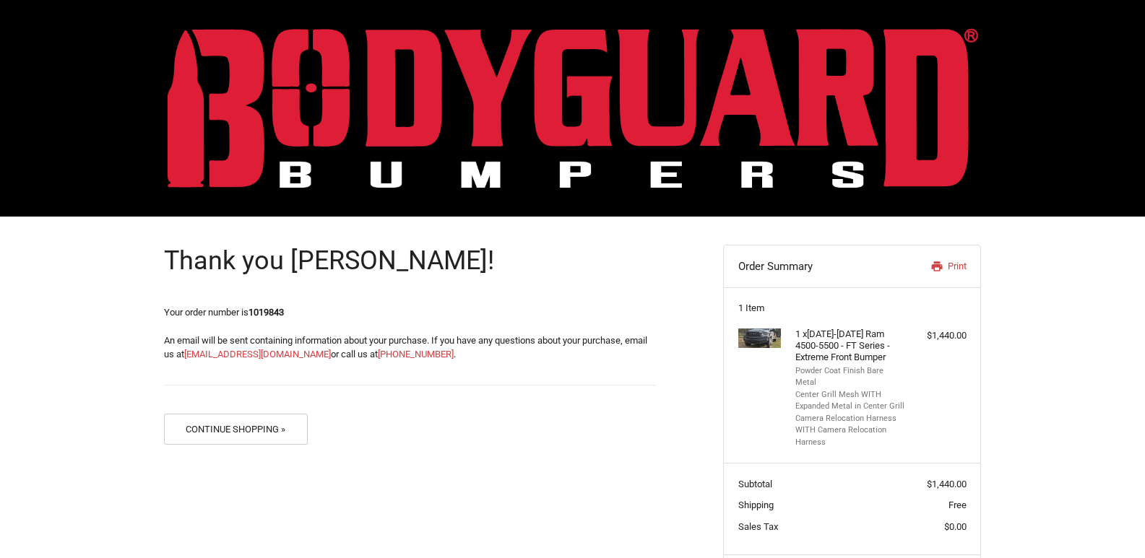
click at [941, 255] on header "Order Summary Print" at bounding box center [852, 267] width 256 height 43
click at [941, 267] on icon at bounding box center [936, 267] width 11 height 10
